Goal: Information Seeking & Learning: Learn about a topic

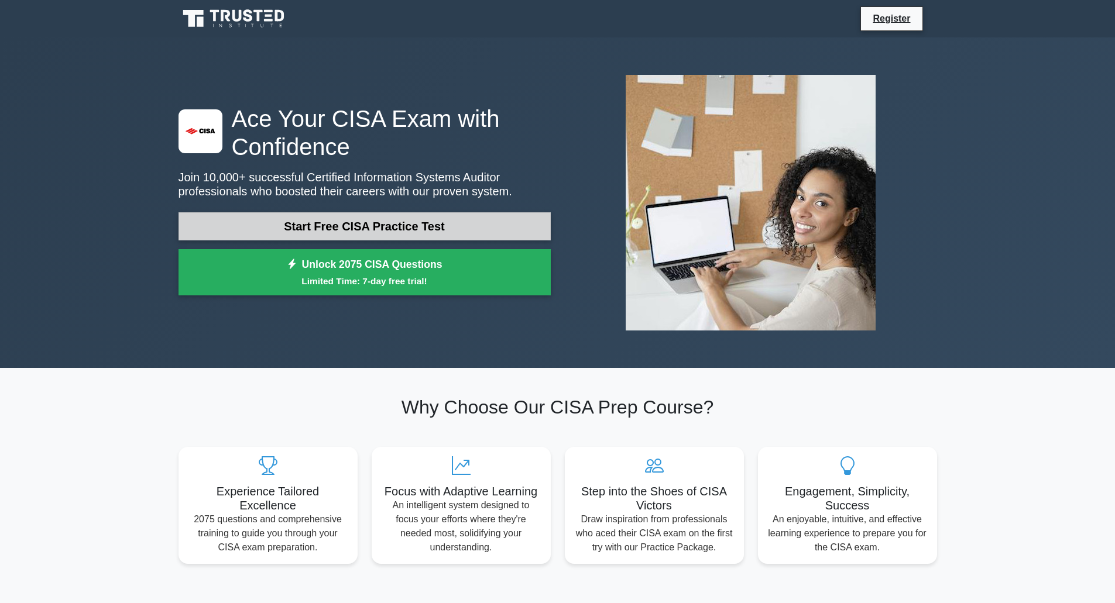
click at [438, 218] on link "Start Free CISA Practice Test" at bounding box center [364, 226] width 372 height 28
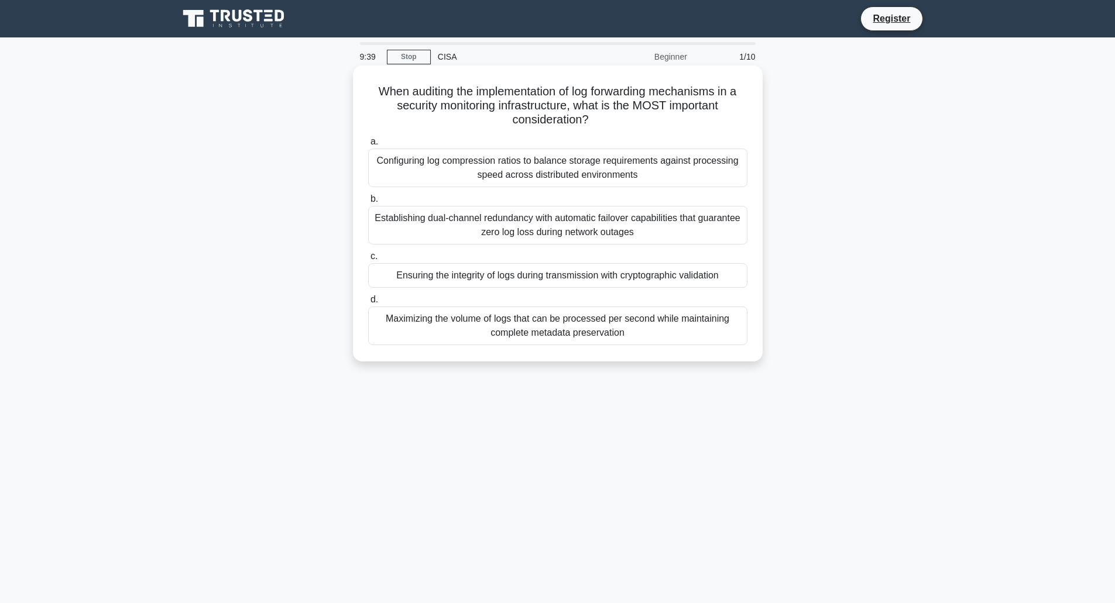
click at [578, 331] on div "Maximizing the volume of logs that can be processed per second while maintainin…" at bounding box center [557, 326] width 379 height 39
click at [368, 304] on input "d. Maximizing the volume of logs that can be processed per second while maintai…" at bounding box center [368, 300] width 0 height 8
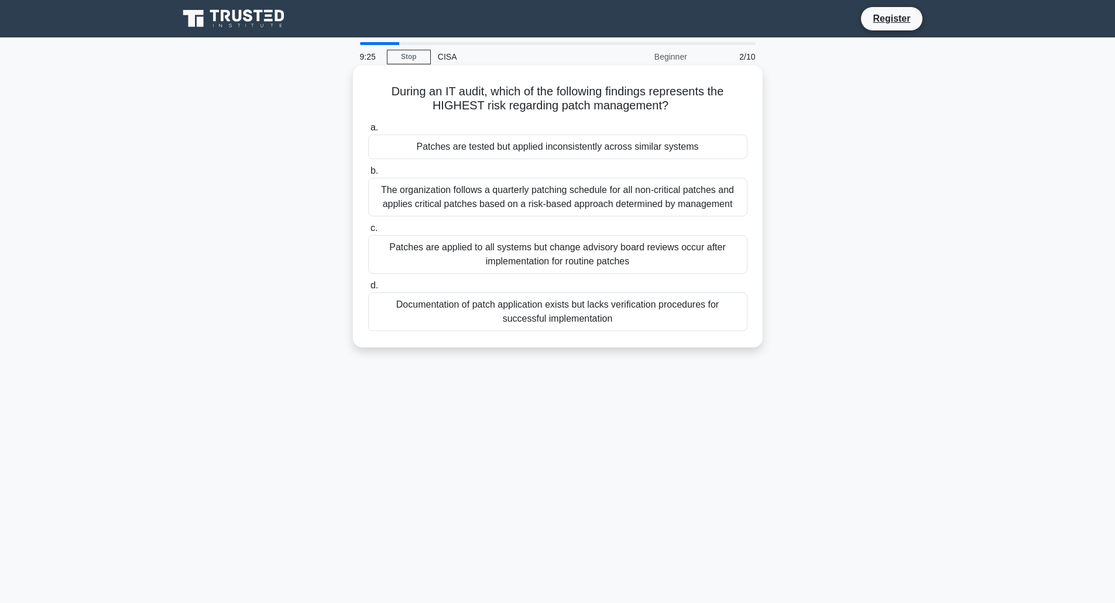
click at [625, 146] on div "Patches are tested but applied inconsistently across similar systems" at bounding box center [557, 147] width 379 height 25
click at [368, 132] on input "a. Patches are tested but applied inconsistently across similar systems" at bounding box center [368, 128] width 0 height 8
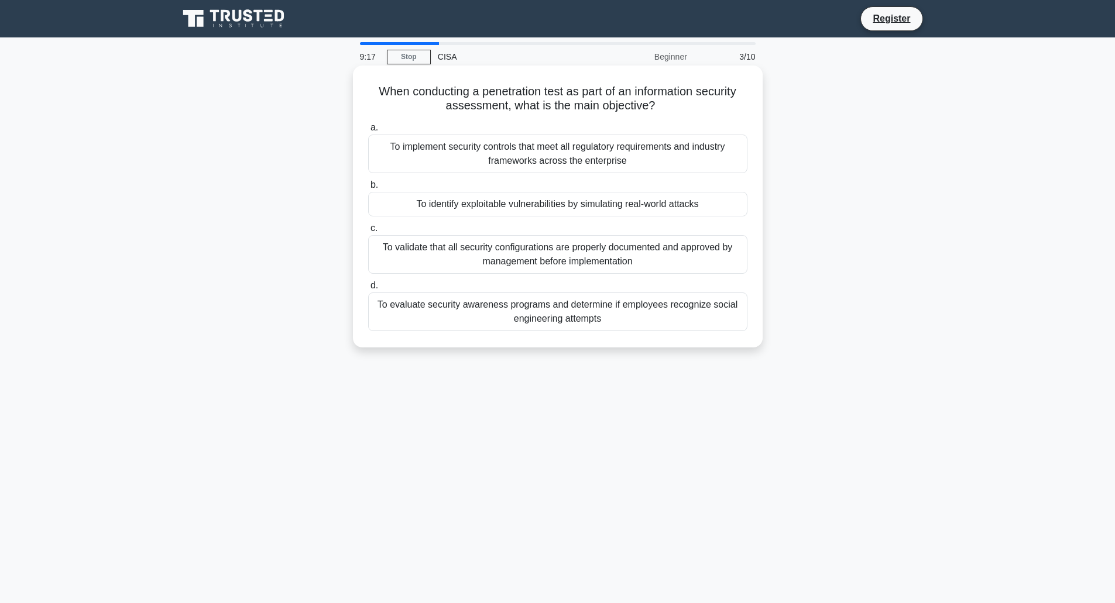
click at [559, 321] on div "To evaluate security awareness programs and determine if employees recognize so…" at bounding box center [557, 312] width 379 height 39
click at [368, 290] on input "d. To evaluate security awareness programs and determine if employees recognize…" at bounding box center [368, 286] width 0 height 8
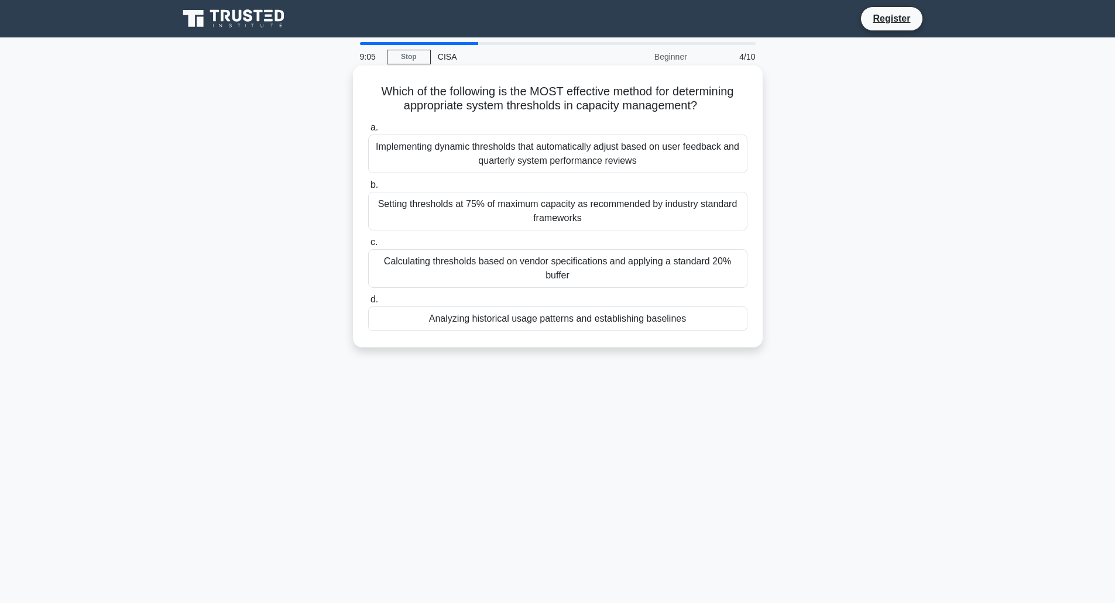
click at [569, 324] on div "Analyzing historical usage patterns and establishing baselines" at bounding box center [557, 319] width 379 height 25
click at [368, 304] on input "d. Analyzing historical usage patterns and establishing baselines" at bounding box center [368, 300] width 0 height 8
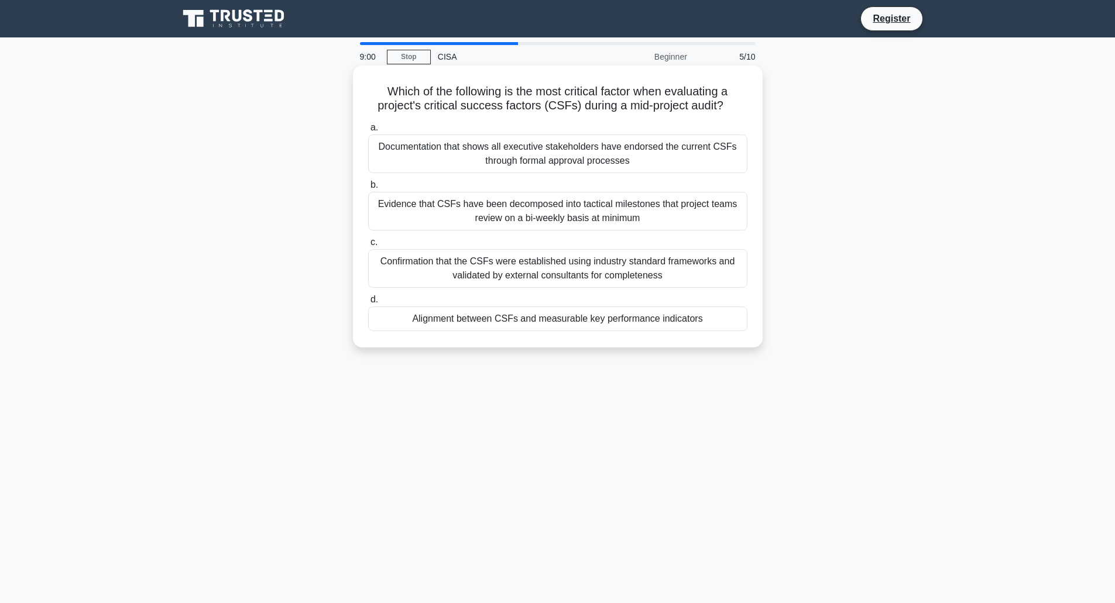
click at [586, 218] on div "Evidence that CSFs have been decomposed into tactical milestones that project t…" at bounding box center [557, 211] width 379 height 39
click at [575, 217] on div "Evidence that CSFs have been decomposed into tactical milestones that project t…" at bounding box center [557, 211] width 379 height 39
click at [368, 189] on input "b. Evidence that CSFs have been decomposed into tactical milestones that projec…" at bounding box center [368, 185] width 0 height 8
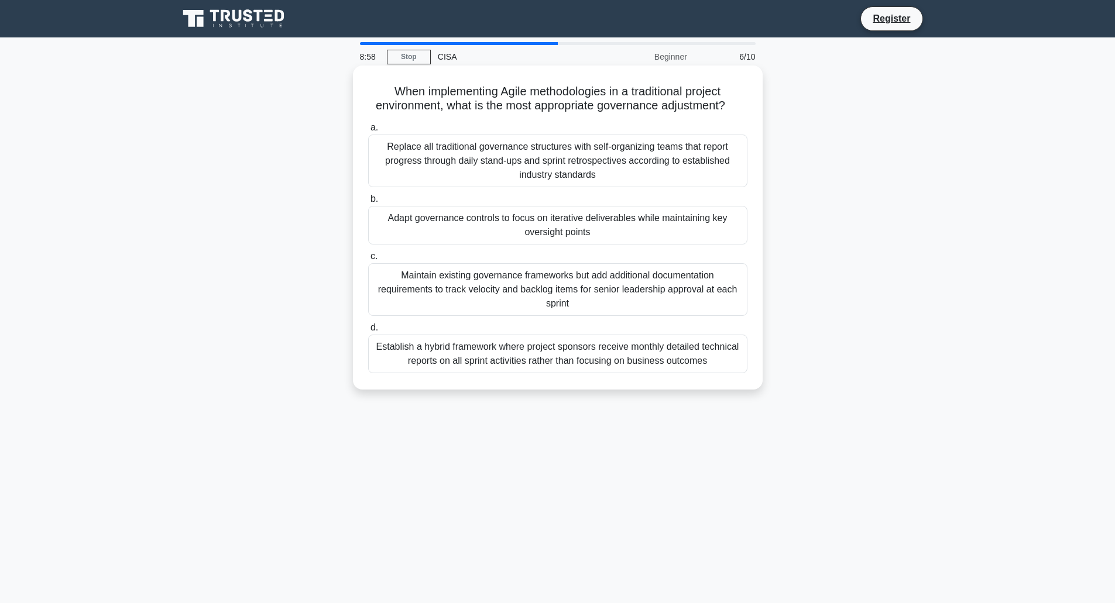
click at [554, 168] on div "Replace all traditional governance structures with self-organizing teams that r…" at bounding box center [557, 161] width 379 height 53
click at [368, 132] on input "a. Replace all traditional governance structures with self-organizing teams tha…" at bounding box center [368, 128] width 0 height 8
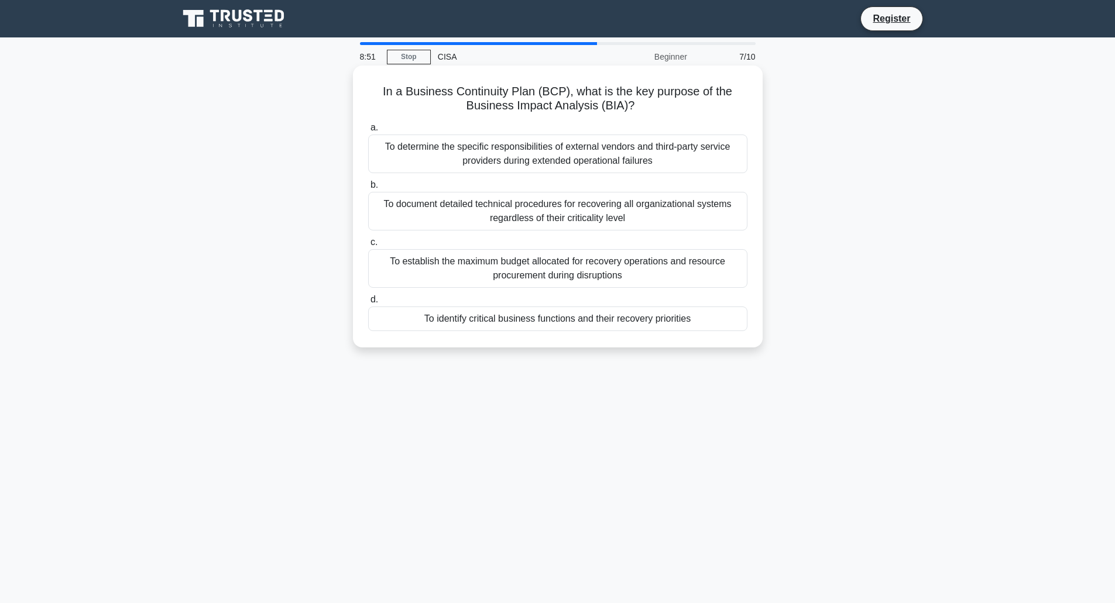
click at [564, 273] on div "To establish the maximum budget allocated for recovery operations and resource …" at bounding box center [557, 268] width 379 height 39
click at [368, 246] on input "c. To establish the maximum budget allocated for recovery operations and resour…" at bounding box center [368, 243] width 0 height 8
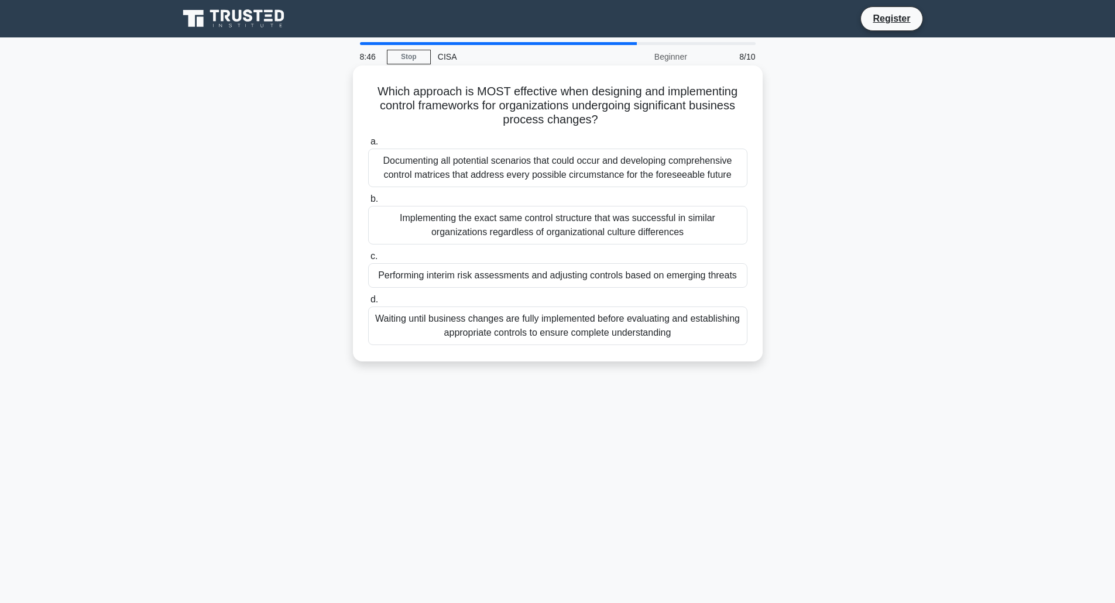
click at [587, 177] on div "Documenting all potential scenarios that could occur and developing comprehensi…" at bounding box center [557, 168] width 379 height 39
click at [368, 146] on input "a. Documenting all potential scenarios that could occur and developing comprehe…" at bounding box center [368, 142] width 0 height 8
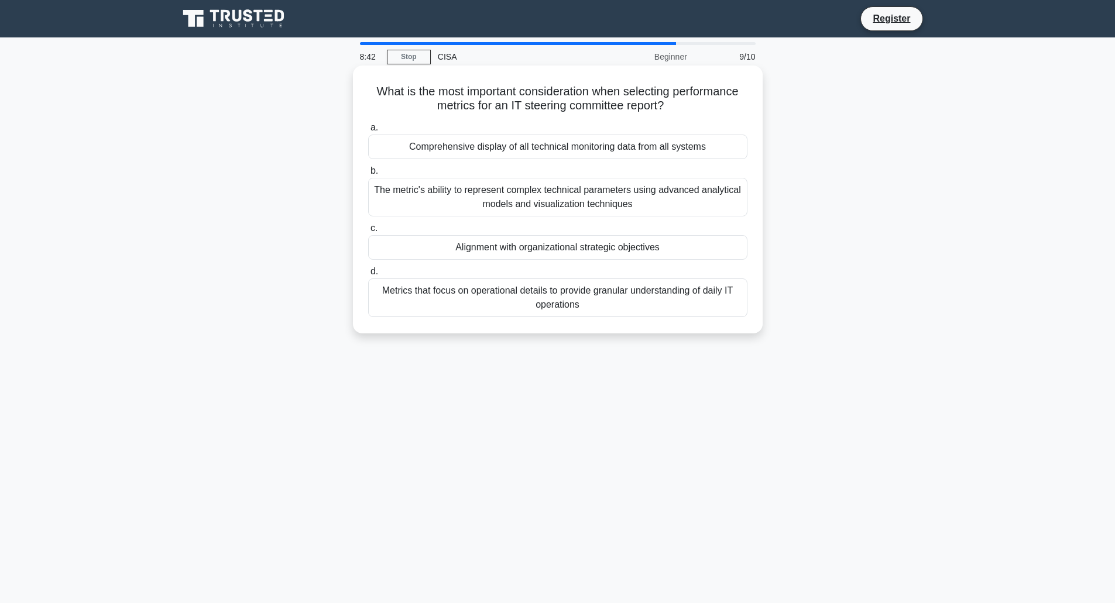
click at [583, 200] on div "The metric's ability to represent complex technical parameters using advanced a…" at bounding box center [557, 197] width 379 height 39
click at [368, 175] on input "b. The metric's ability to represent complex technical parameters using advance…" at bounding box center [368, 171] width 0 height 8
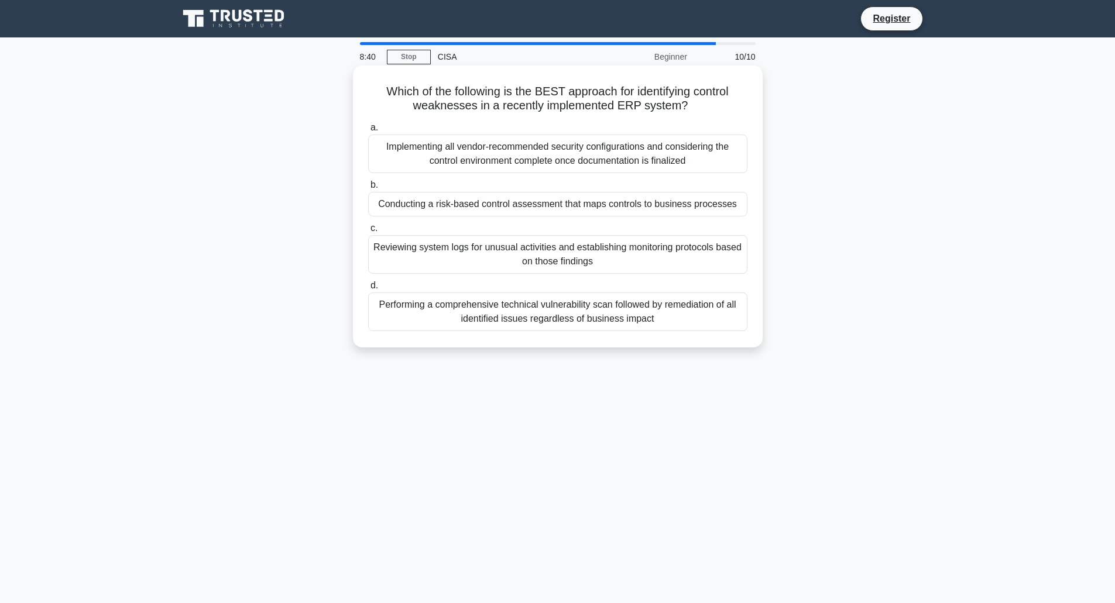
click at [565, 160] on div "Implementing all vendor-recommended security configurations and considering the…" at bounding box center [557, 154] width 379 height 39
click at [368, 132] on input "a. Implementing all vendor-recommended security configurations and considering …" at bounding box center [368, 128] width 0 height 8
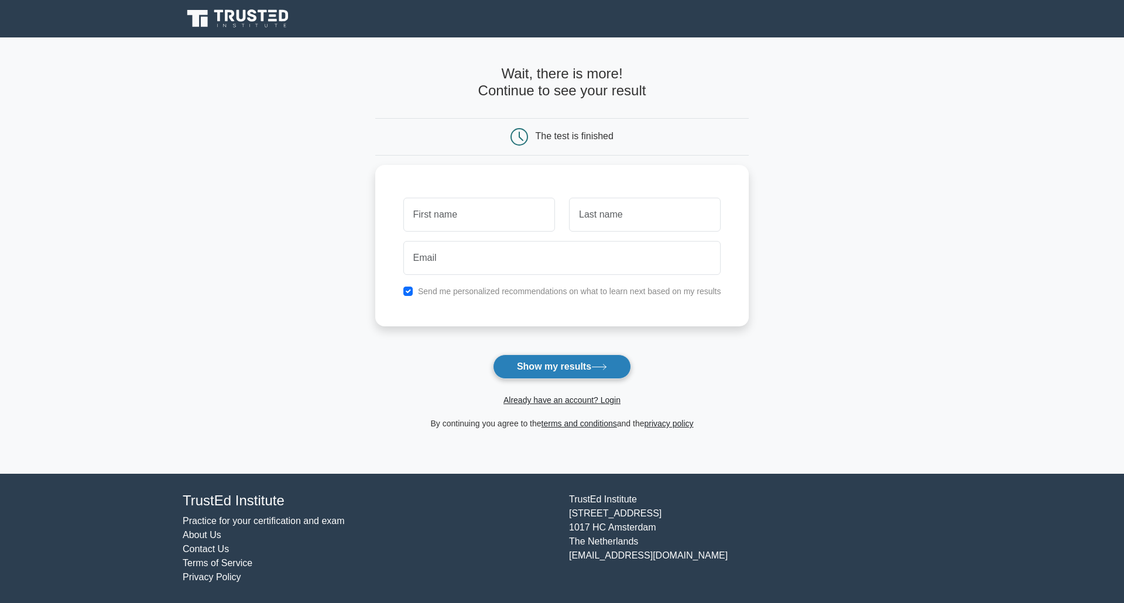
click at [576, 363] on button "Show my results" at bounding box center [562, 367] width 138 height 25
click at [526, 224] on input "text" at bounding box center [479, 212] width 152 height 34
type input "Nomi"
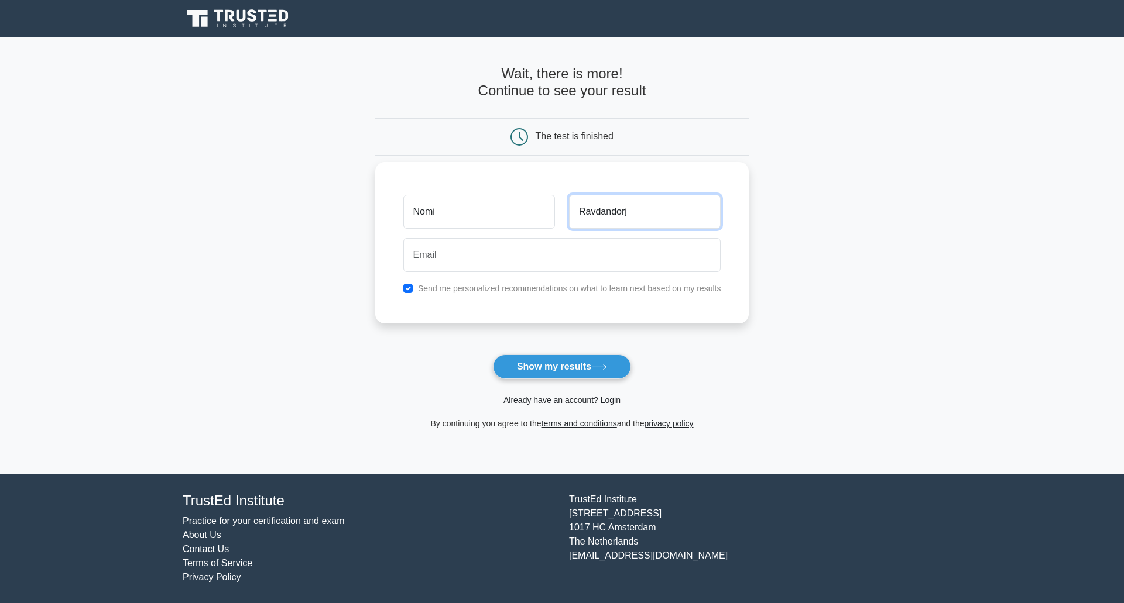
type input "Ravdandorj"
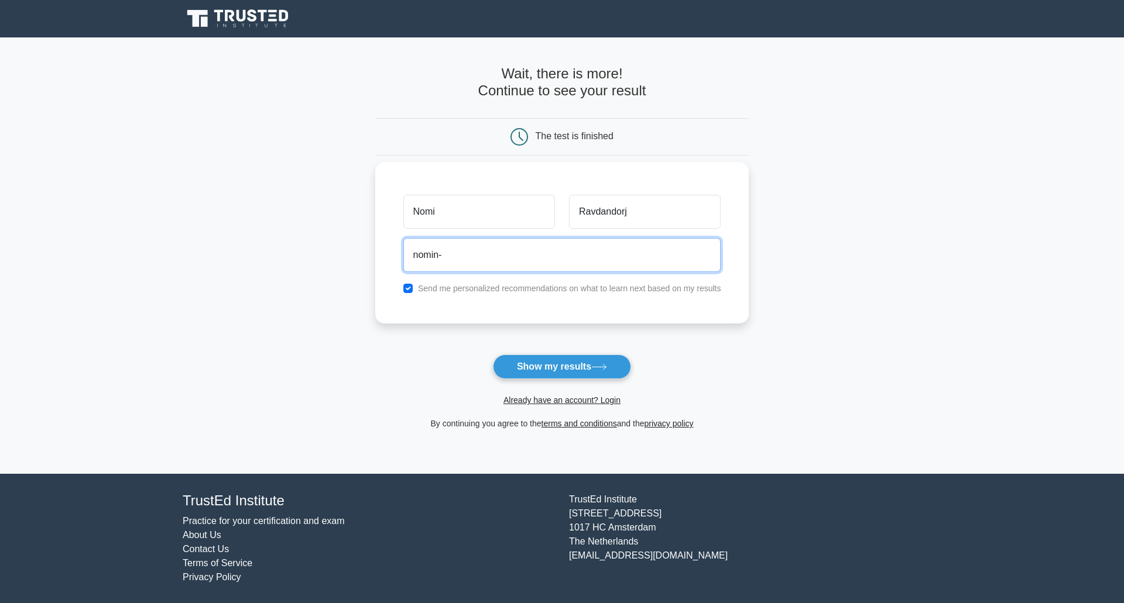
type input "[EMAIL_ADDRESS][DOMAIN_NAME]"
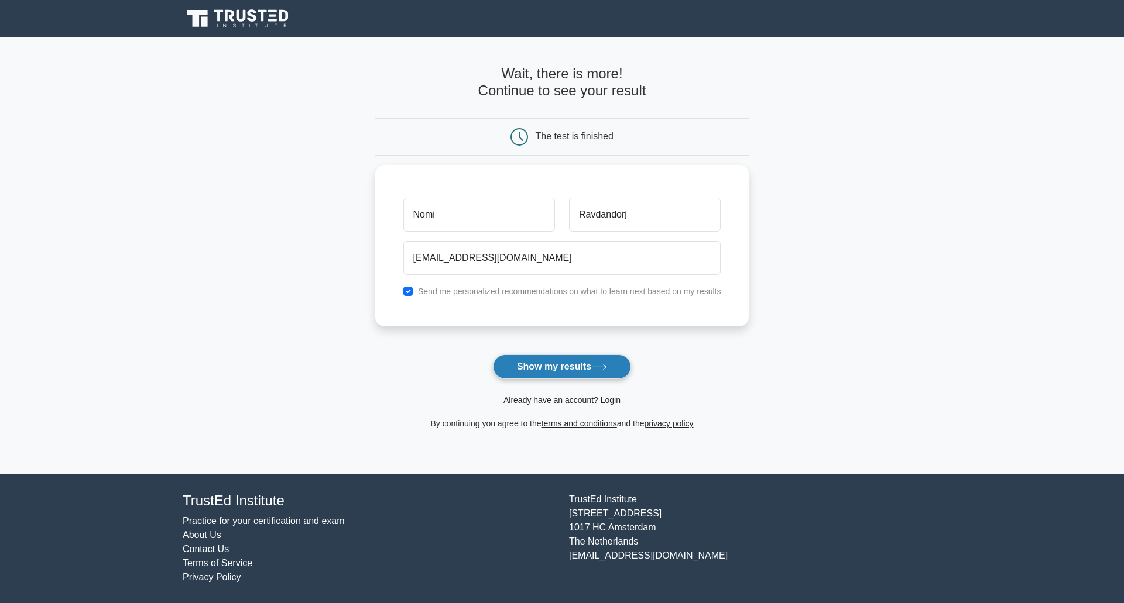
click at [557, 368] on button "Show my results" at bounding box center [562, 367] width 138 height 25
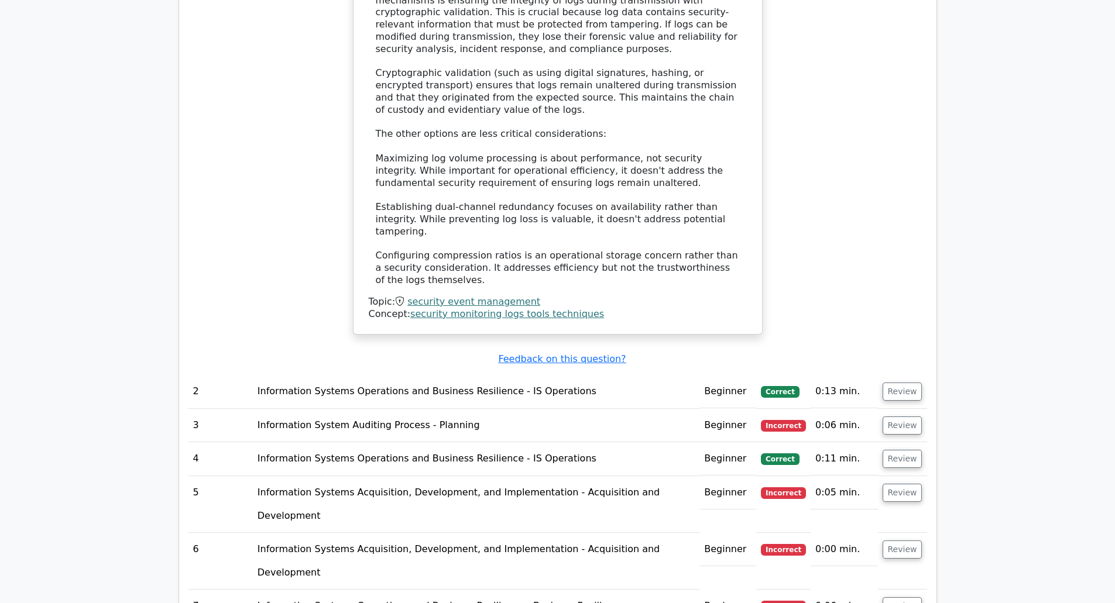
scroll to position [1405, 0]
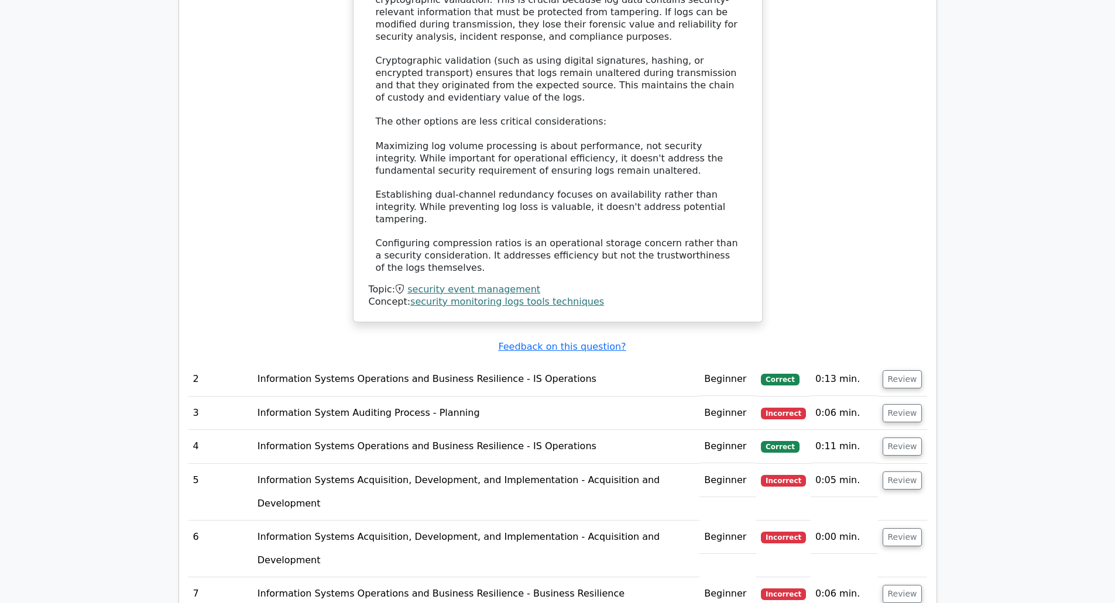
click at [492, 363] on td "Information Systems Operations and Business Resilience - IS Operations" at bounding box center [476, 379] width 447 height 33
click at [724, 363] on td "Beginner" at bounding box center [727, 379] width 57 height 33
click at [787, 374] on span "Correct" at bounding box center [780, 380] width 38 height 12
click at [906, 370] on button "Review" at bounding box center [902, 379] width 40 height 18
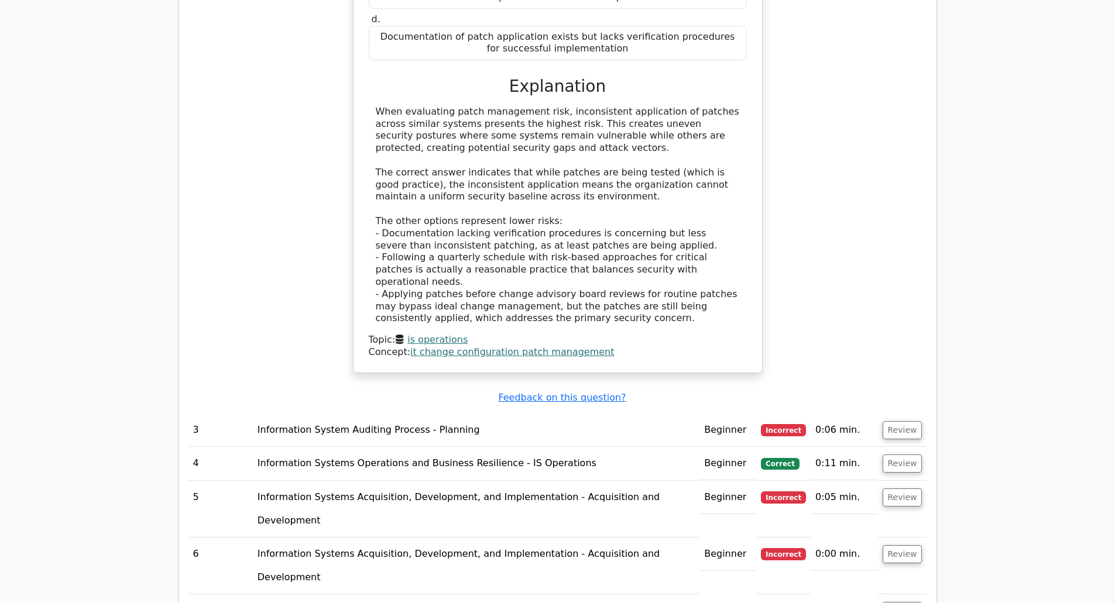
scroll to position [2107, 0]
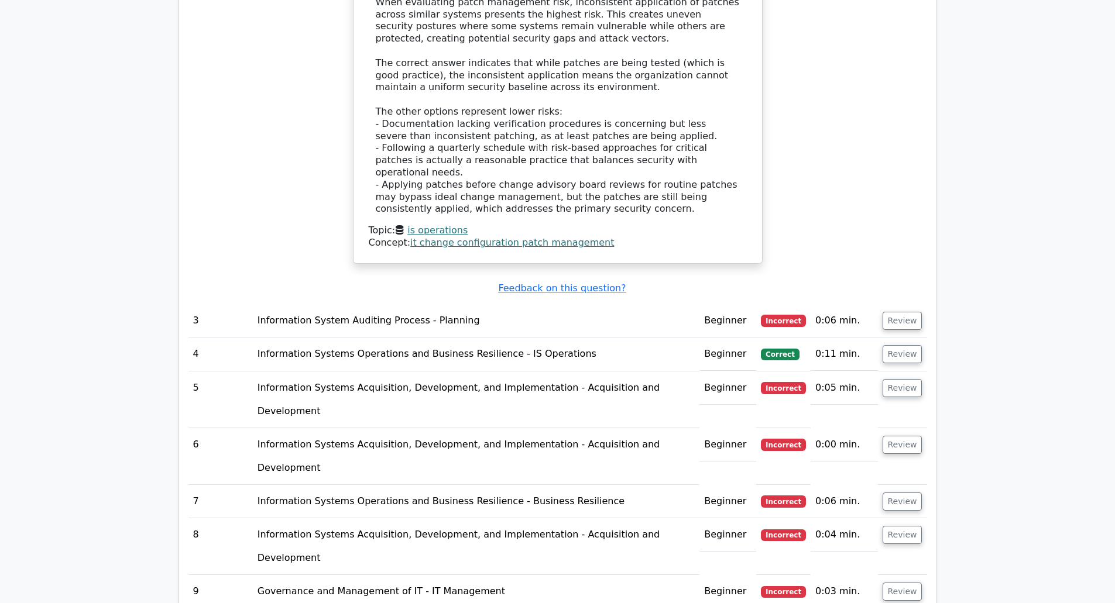
click at [791, 304] on td "Incorrect" at bounding box center [783, 320] width 54 height 33
click at [899, 312] on button "Review" at bounding box center [902, 321] width 40 height 18
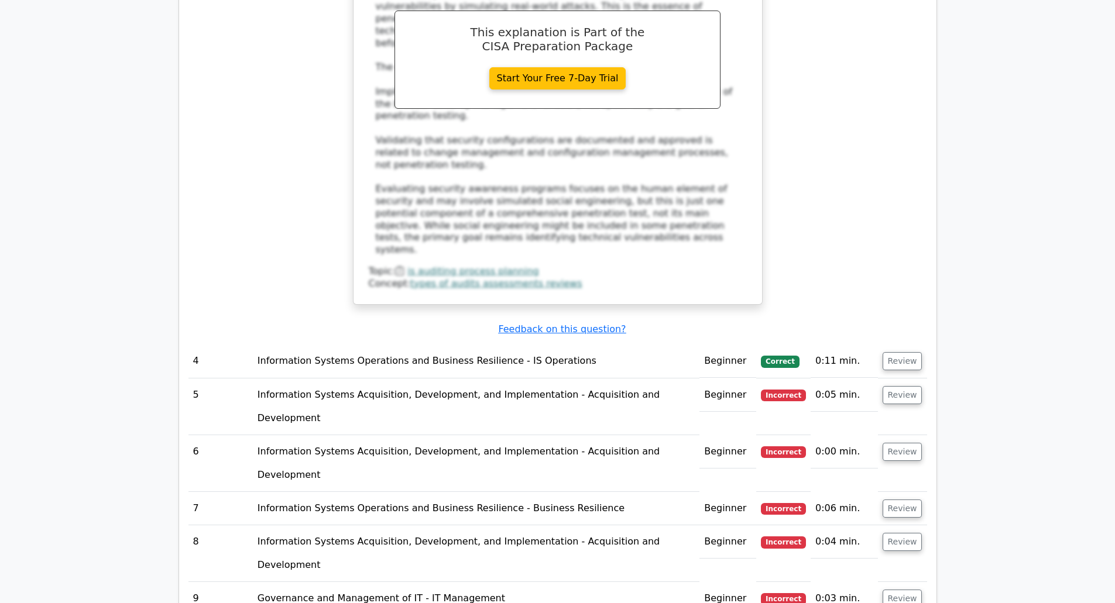
scroll to position [2750, 0]
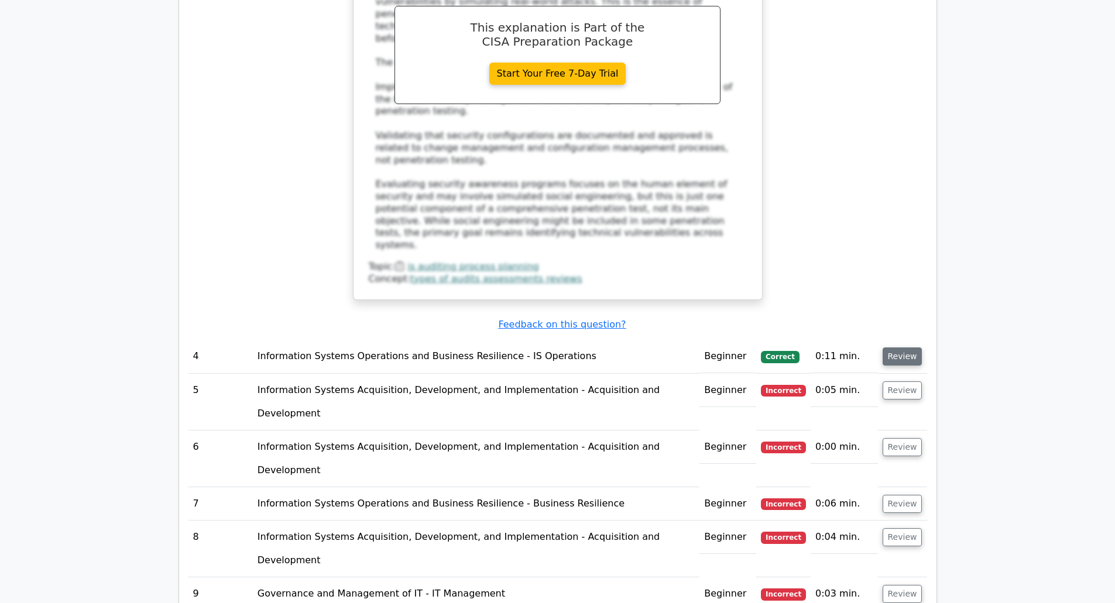
click at [904, 348] on button "Review" at bounding box center [902, 357] width 40 height 18
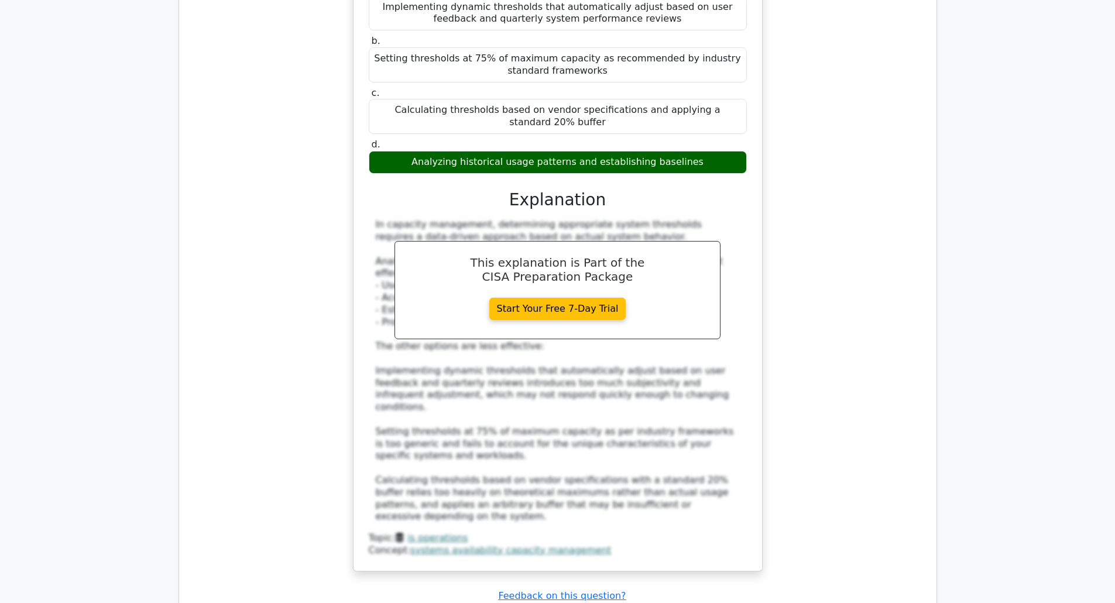
scroll to position [3394, 0]
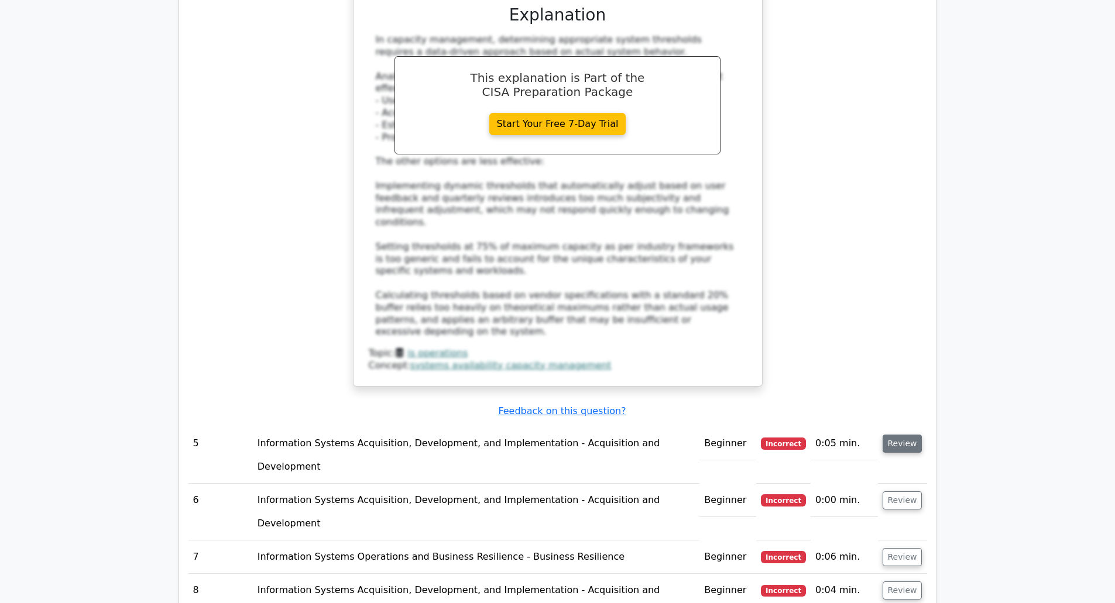
click at [902, 435] on button "Review" at bounding box center [902, 444] width 40 height 18
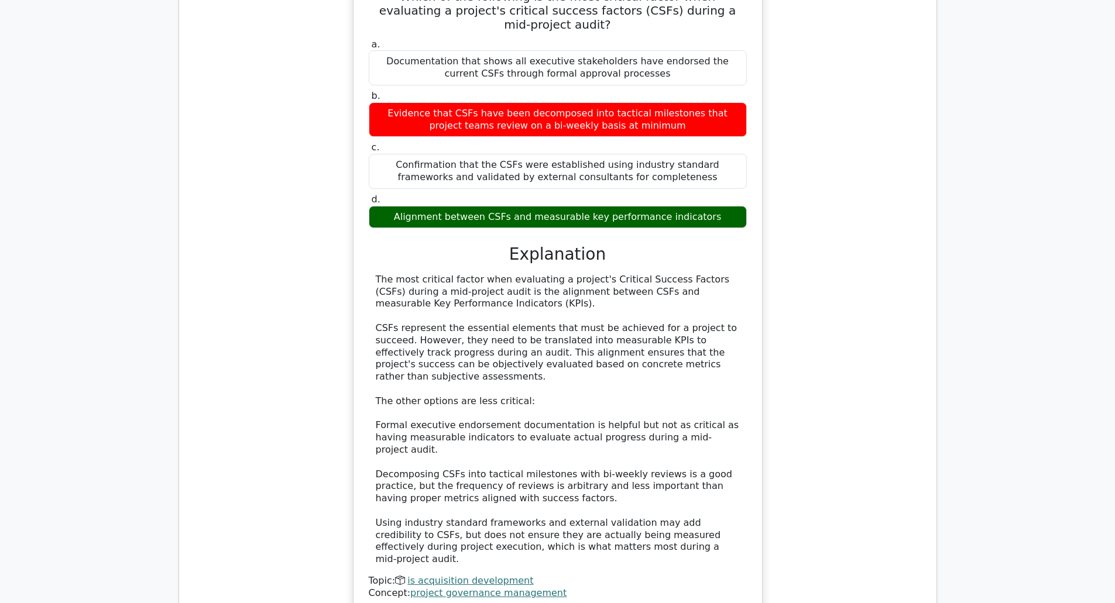
scroll to position [3921, 0]
